Goal: Navigation & Orientation: Understand site structure

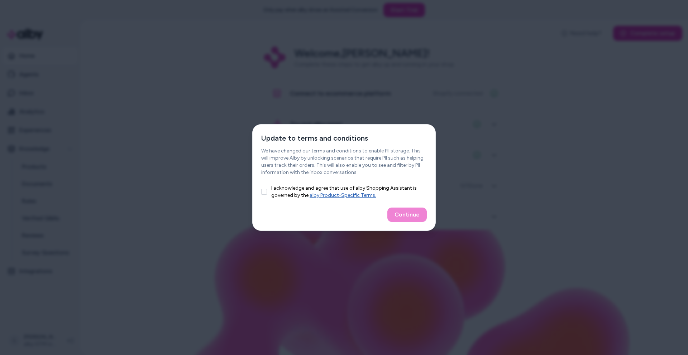
click at [266, 194] on button "I acknowledge and agree that use of alby Shopping Assistant is governed by the …" at bounding box center [264, 192] width 6 height 6
click at [411, 216] on button "Continue" at bounding box center [406, 215] width 39 height 14
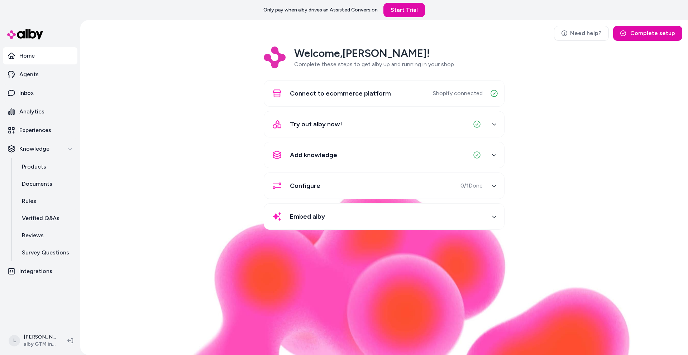
click at [162, 76] on div "Welcome, [PERSON_NAME] ! Complete these steps to get alby up and running in you…" at bounding box center [384, 144] width 596 height 194
click at [37, 115] on p "Analytics" at bounding box center [31, 112] width 25 height 9
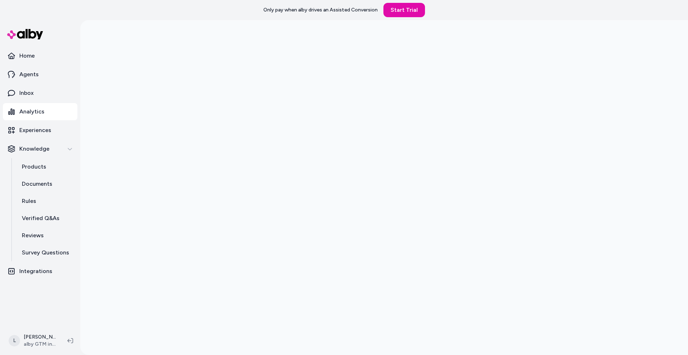
scroll to position [20, 0]
click at [38, 200] on link "Rules" at bounding box center [46, 201] width 63 height 17
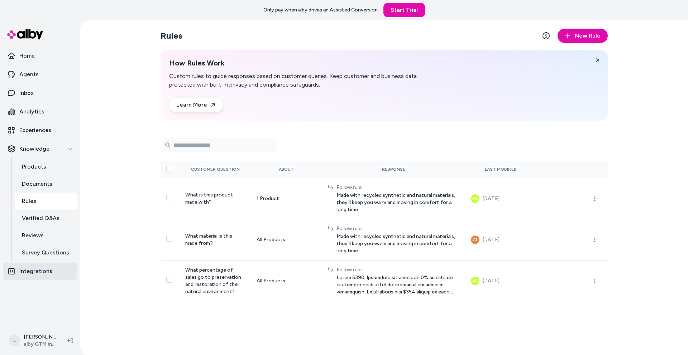
click at [40, 274] on p "Integrations" at bounding box center [35, 271] width 33 height 9
